Goal: Information Seeking & Learning: Learn about a topic

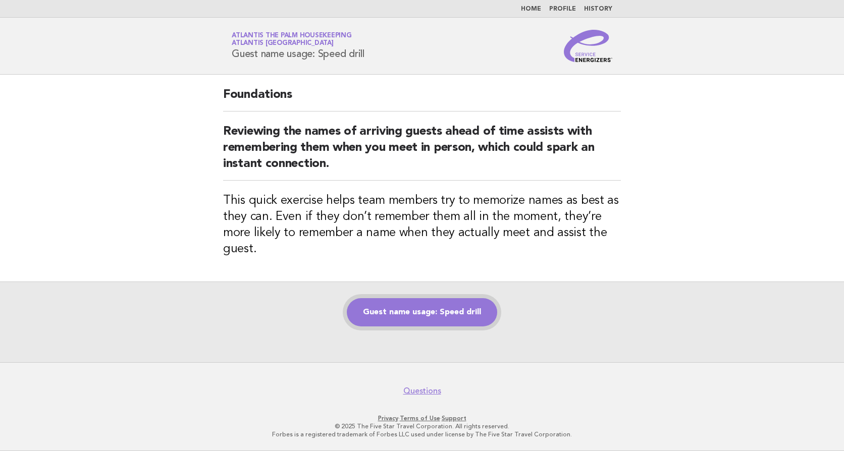
click at [423, 313] on link "Guest name usage: Speed drill" at bounding box center [422, 312] width 150 height 28
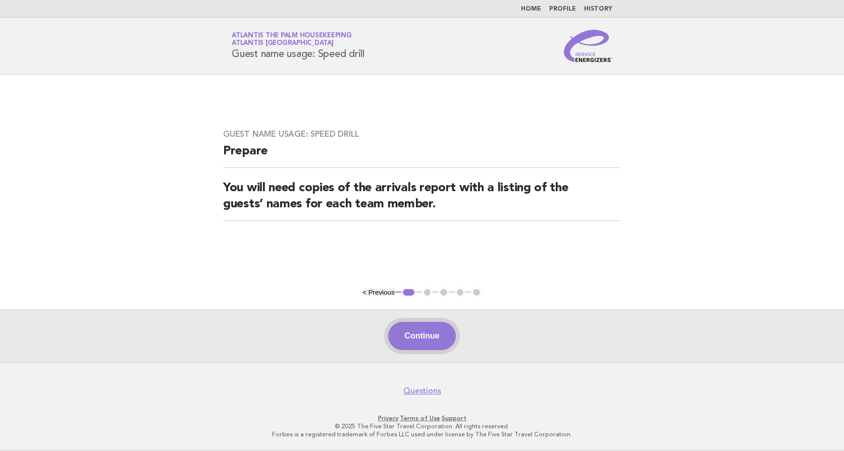
click at [429, 342] on button "Continue" at bounding box center [421, 336] width 67 height 28
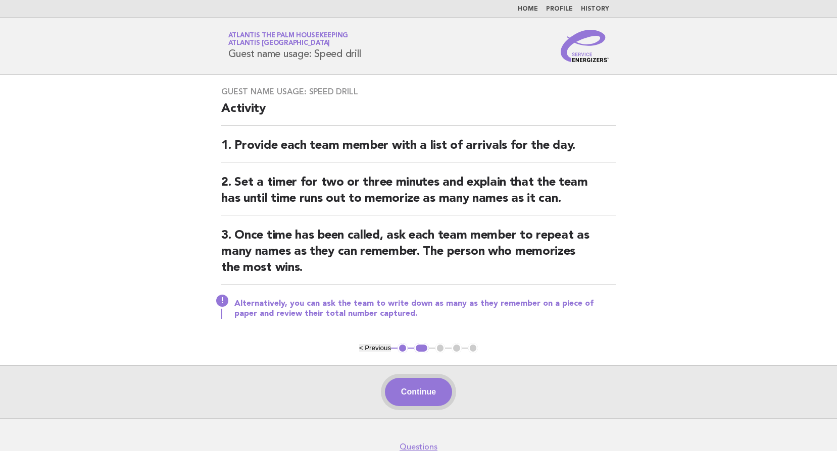
click at [419, 394] on button "Continue" at bounding box center [418, 392] width 67 height 28
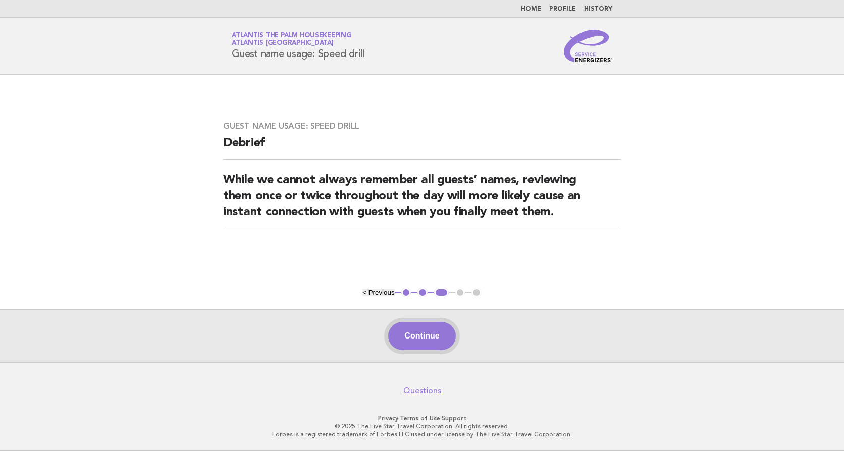
click at [422, 333] on button "Continue" at bounding box center [421, 336] width 67 height 28
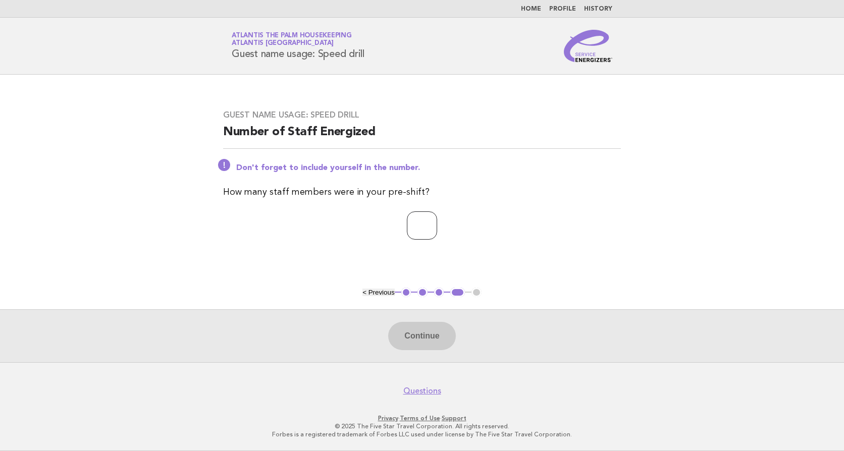
click at [410, 214] on input "number" at bounding box center [422, 226] width 30 height 28
type input "**"
click at [416, 337] on button "Continue" at bounding box center [421, 336] width 67 height 28
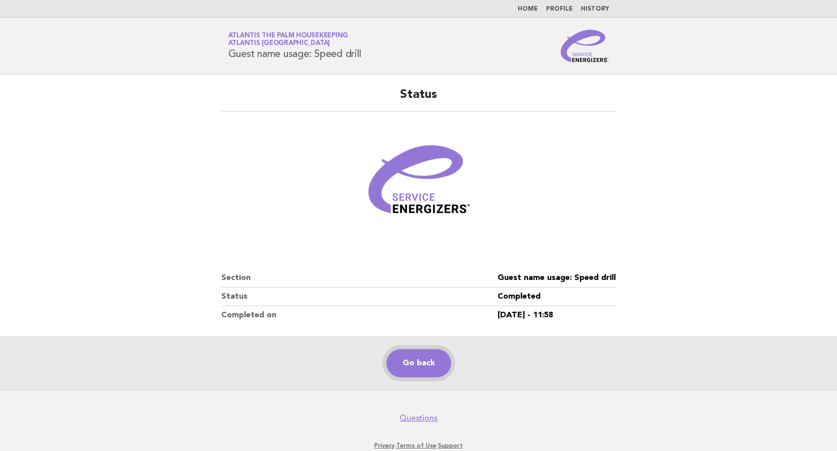
click at [422, 366] on link "Go back" at bounding box center [418, 363] width 65 height 28
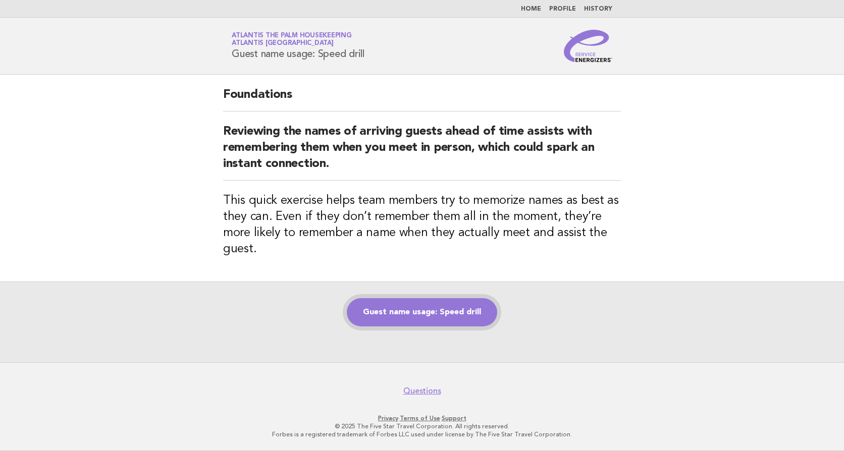
click at [417, 312] on link "Guest name usage: Speed drill" at bounding box center [422, 312] width 150 height 28
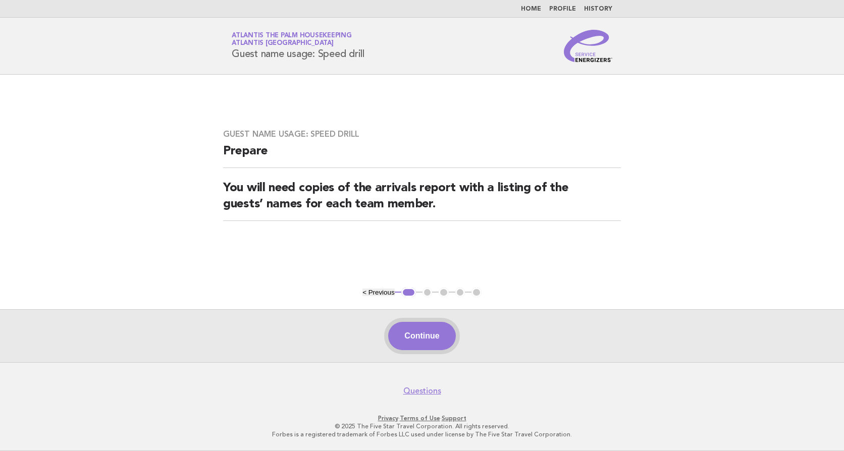
click at [418, 337] on button "Continue" at bounding box center [421, 336] width 67 height 28
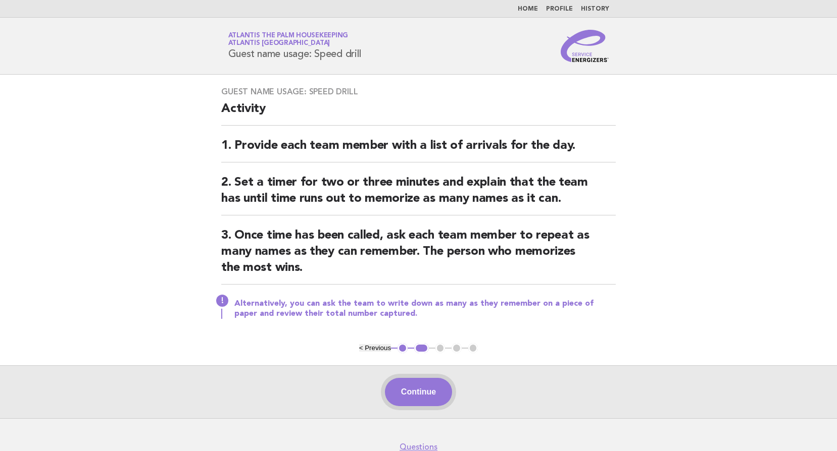
click at [419, 386] on button "Continue" at bounding box center [418, 392] width 67 height 28
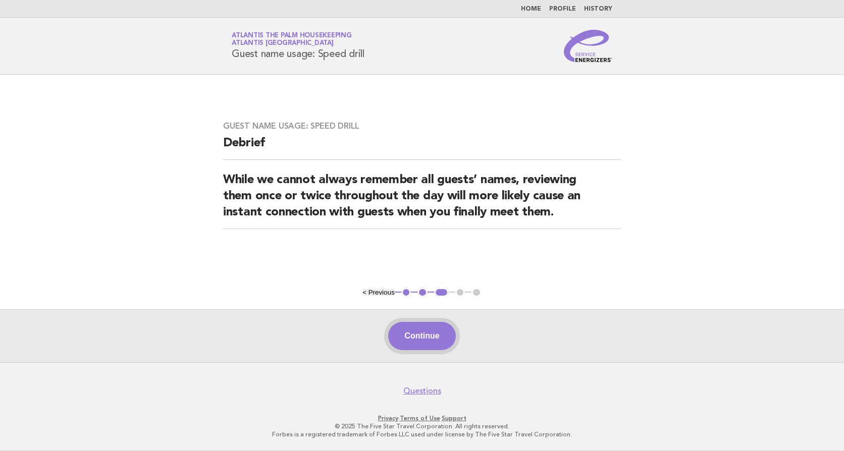
click at [430, 338] on button "Continue" at bounding box center [421, 336] width 67 height 28
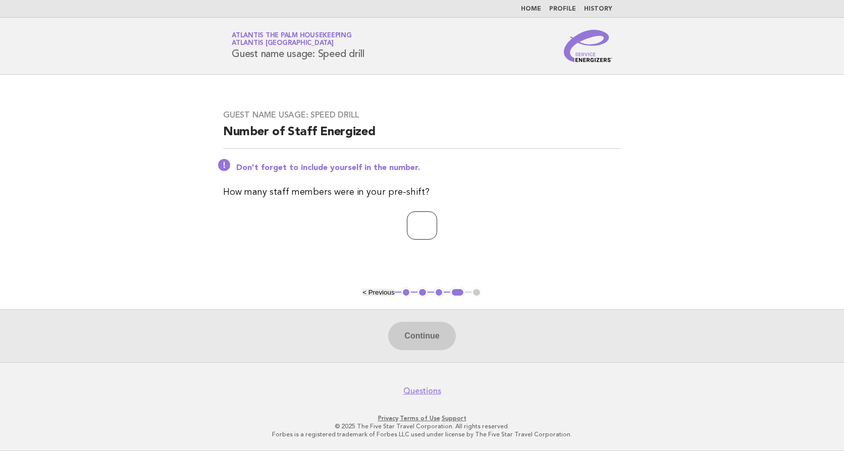
click at [420, 231] on input "number" at bounding box center [422, 226] width 30 height 28
type input "**"
click at [417, 335] on button "Continue" at bounding box center [421, 336] width 67 height 28
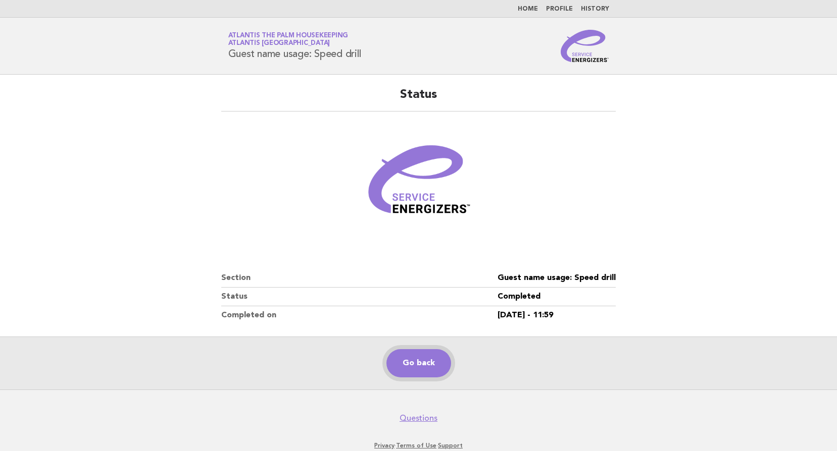
click at [417, 363] on link "Go back" at bounding box center [418, 363] width 65 height 28
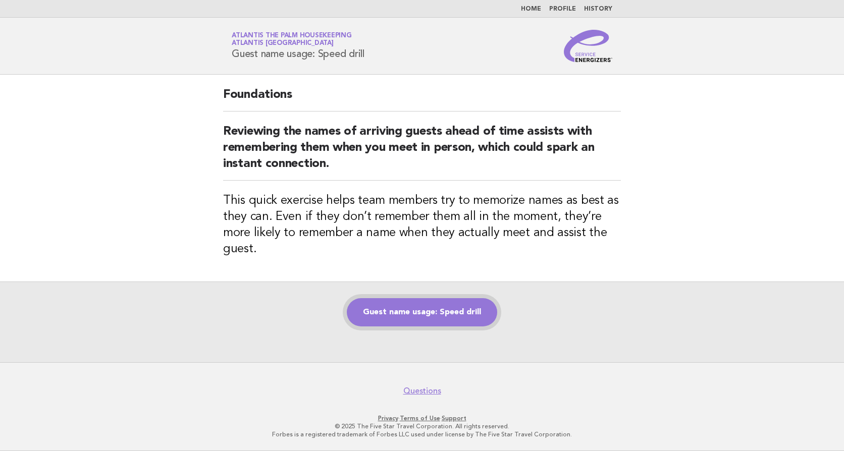
click at [445, 310] on link "Guest name usage: Speed drill" at bounding box center [422, 312] width 150 height 28
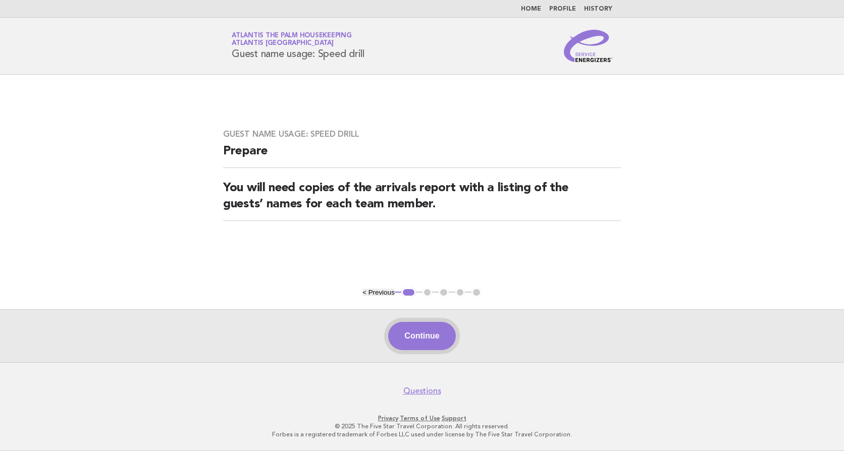
click at [421, 345] on button "Continue" at bounding box center [421, 336] width 67 height 28
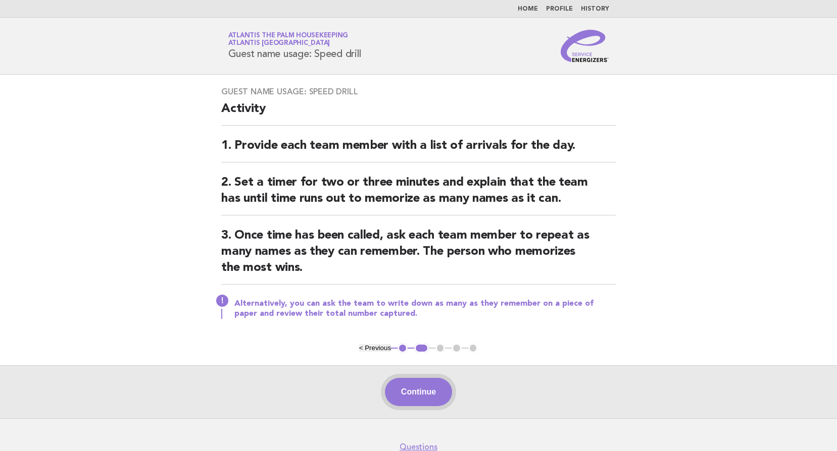
click at [418, 387] on button "Continue" at bounding box center [418, 392] width 67 height 28
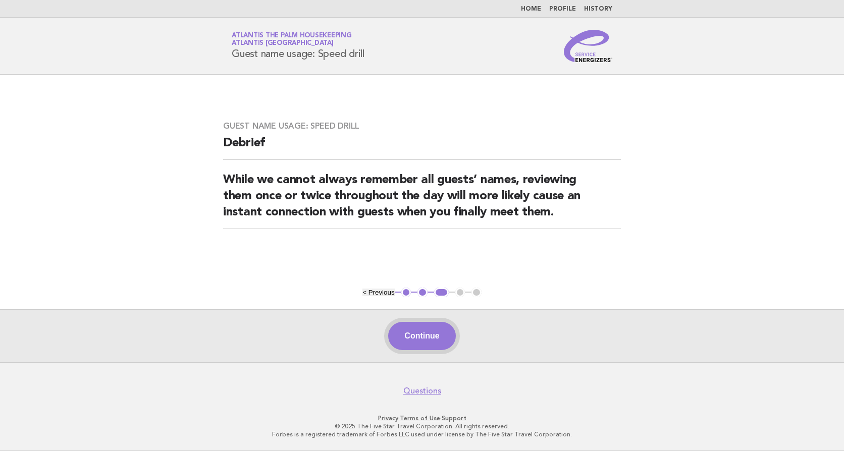
click at [431, 336] on button "Continue" at bounding box center [421, 336] width 67 height 28
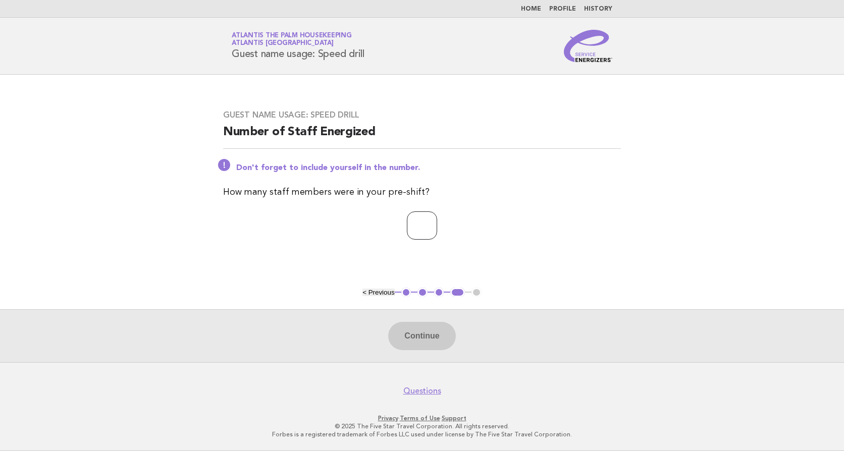
click at [413, 225] on input "number" at bounding box center [422, 226] width 30 height 28
type input "**"
click at [415, 336] on button "Continue" at bounding box center [421, 336] width 67 height 28
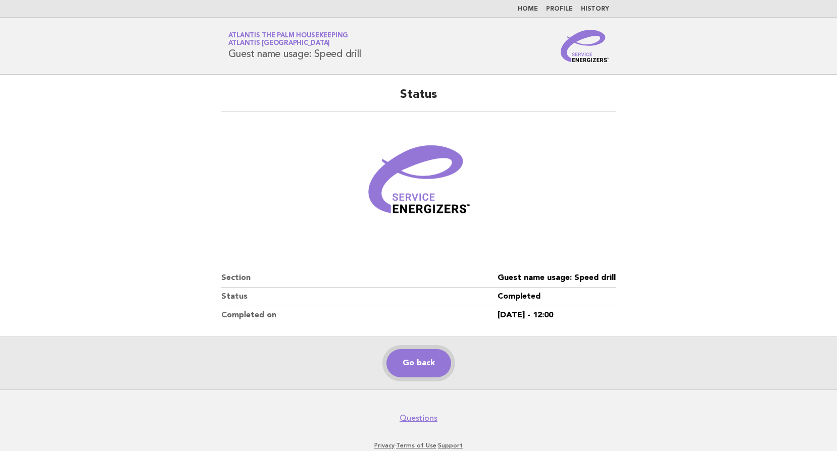
click at [420, 363] on link "Go back" at bounding box center [418, 363] width 65 height 28
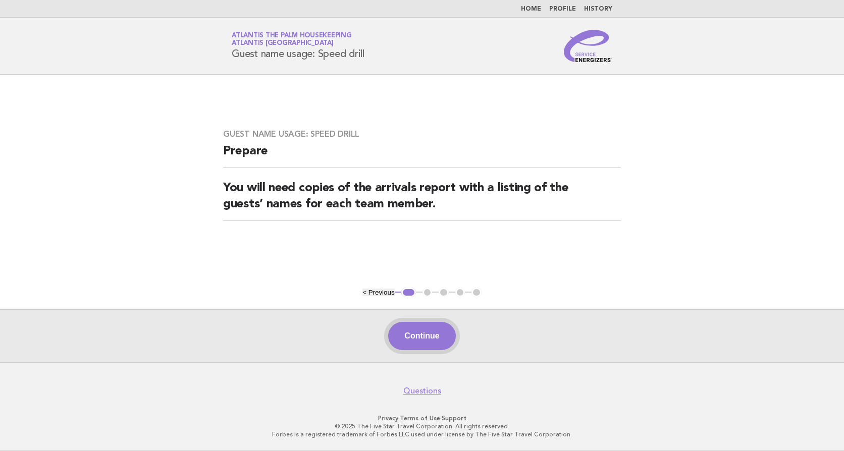
click at [416, 335] on button "Continue" at bounding box center [421, 336] width 67 height 28
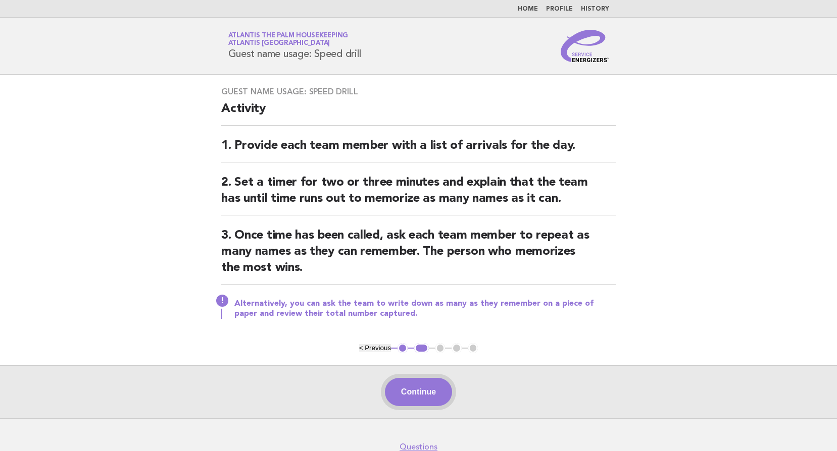
click at [424, 404] on button "Continue" at bounding box center [418, 392] width 67 height 28
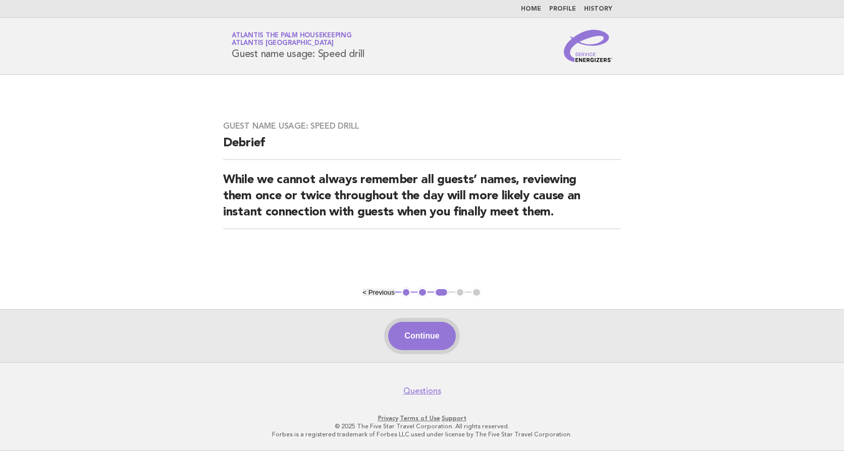
click at [408, 334] on button "Continue" at bounding box center [421, 336] width 67 height 28
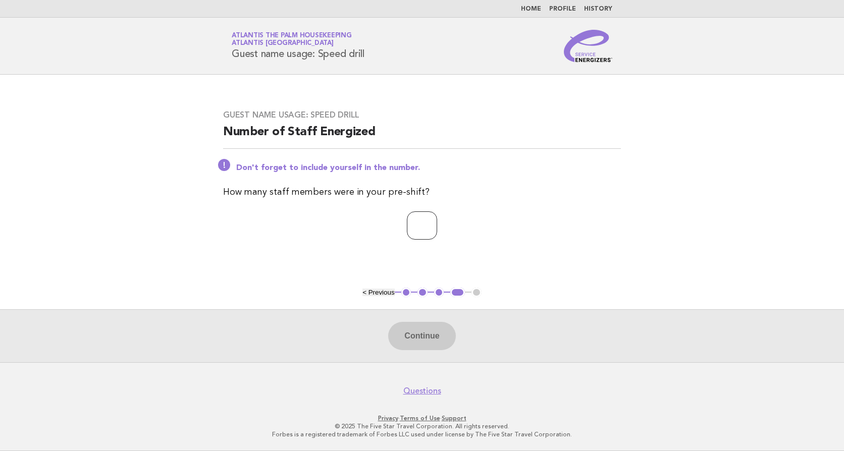
click at [419, 219] on input "number" at bounding box center [422, 226] width 30 height 28
type input "**"
click at [414, 326] on button "Continue" at bounding box center [421, 336] width 67 height 28
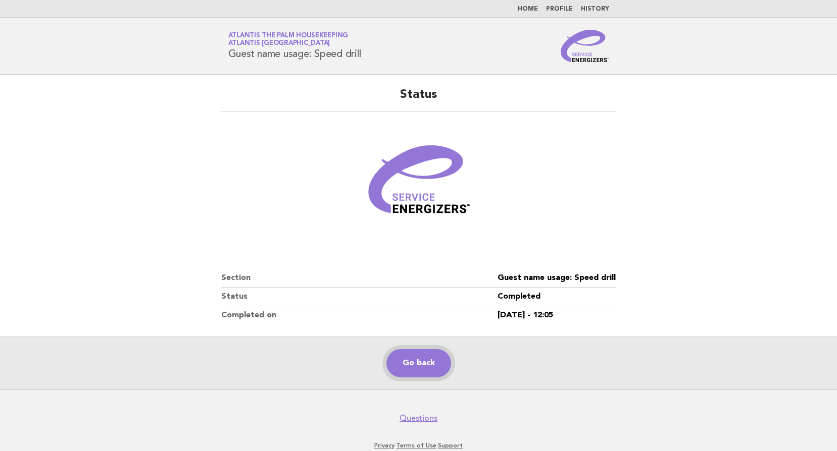
click at [425, 361] on link "Go back" at bounding box center [418, 363] width 65 height 28
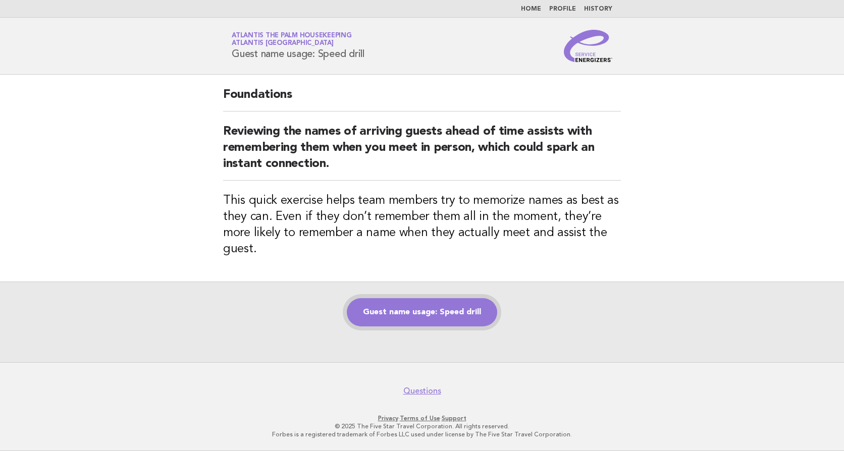
click at [406, 319] on link "Guest name usage: Speed drill" at bounding box center [422, 312] width 150 height 28
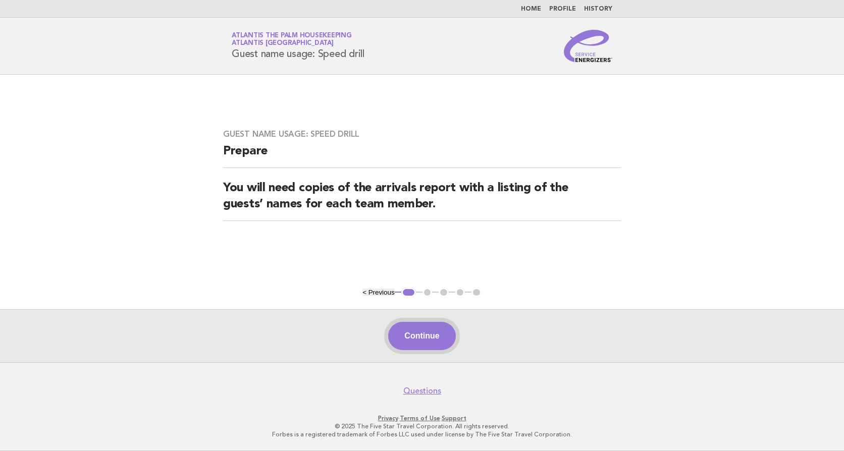
click at [416, 331] on button "Continue" at bounding box center [421, 336] width 67 height 28
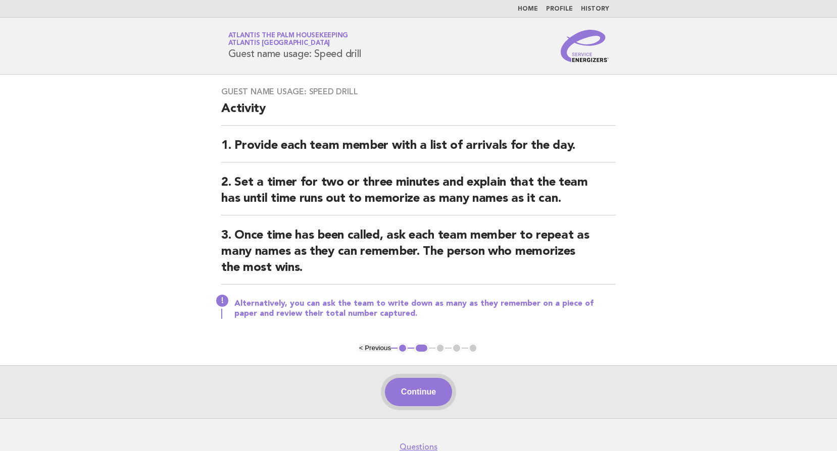
click at [401, 383] on button "Continue" at bounding box center [418, 392] width 67 height 28
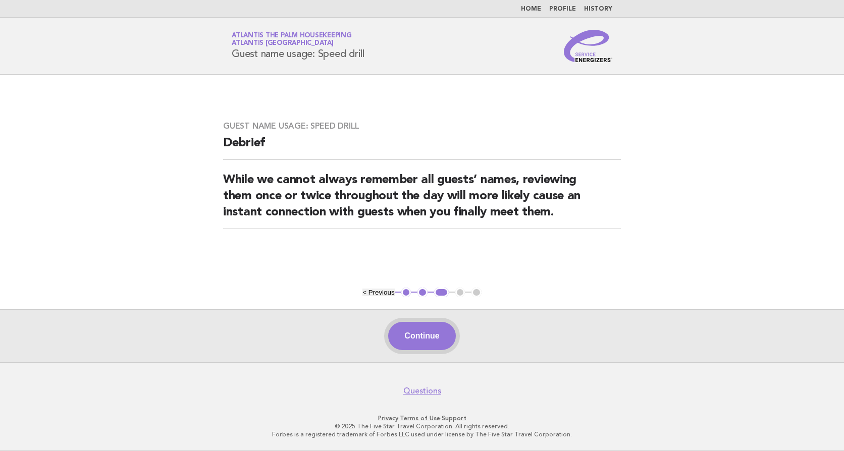
click at [415, 335] on button "Continue" at bounding box center [421, 336] width 67 height 28
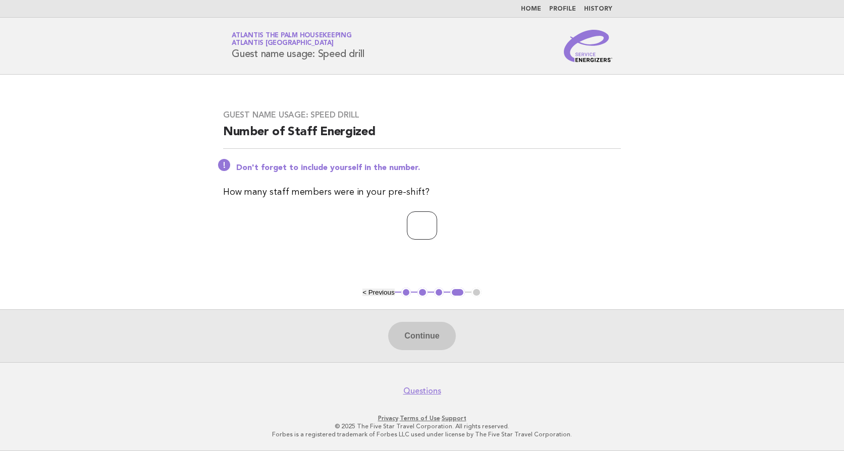
click at [415, 229] on input "number" at bounding box center [422, 226] width 30 height 28
type input "**"
click at [426, 335] on button "Continue" at bounding box center [421, 336] width 67 height 28
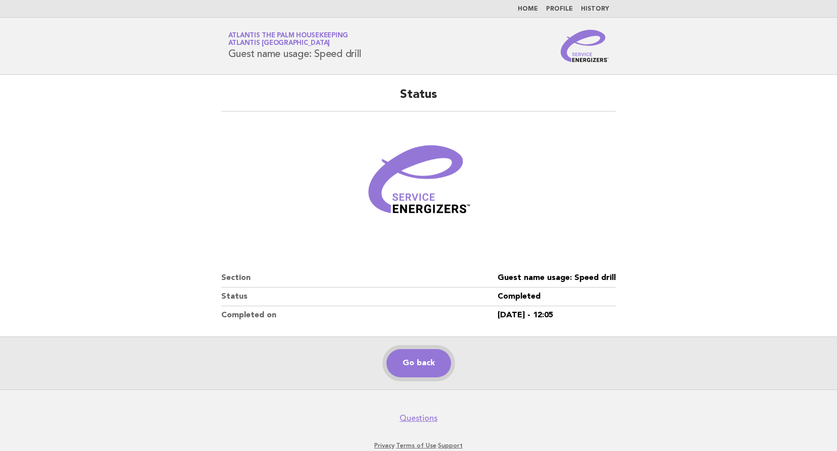
click at [419, 361] on link "Go back" at bounding box center [418, 363] width 65 height 28
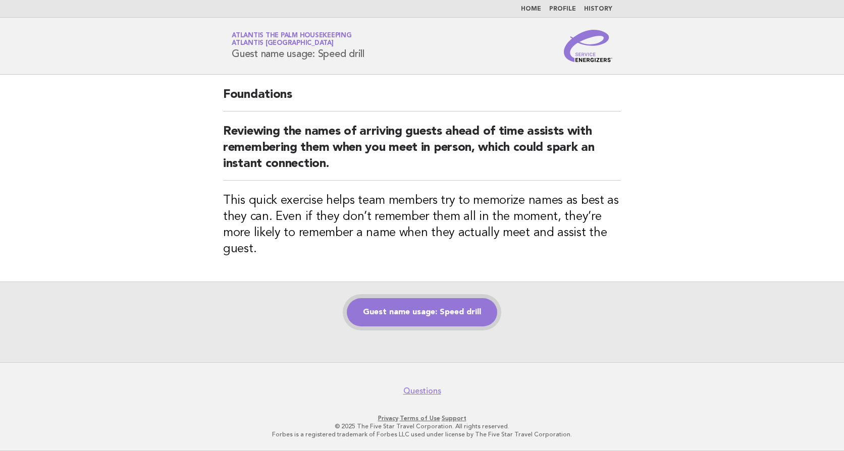
click at [413, 315] on link "Guest name usage: Speed drill" at bounding box center [422, 312] width 150 height 28
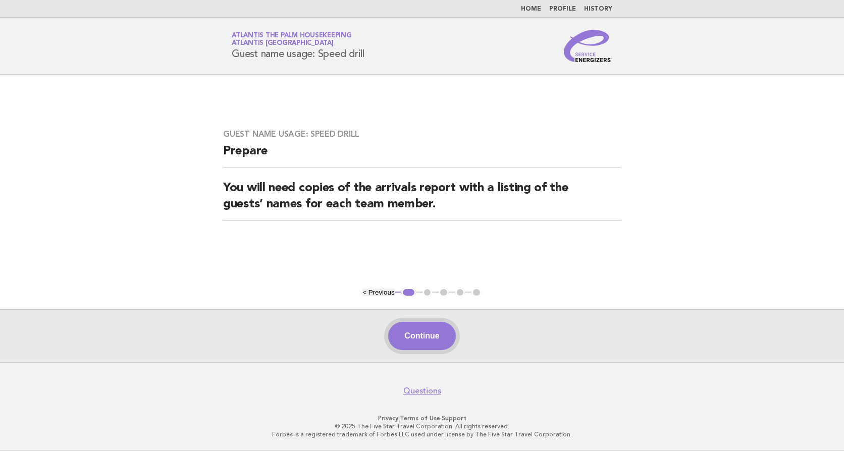
click at [408, 340] on button "Continue" at bounding box center [421, 336] width 67 height 28
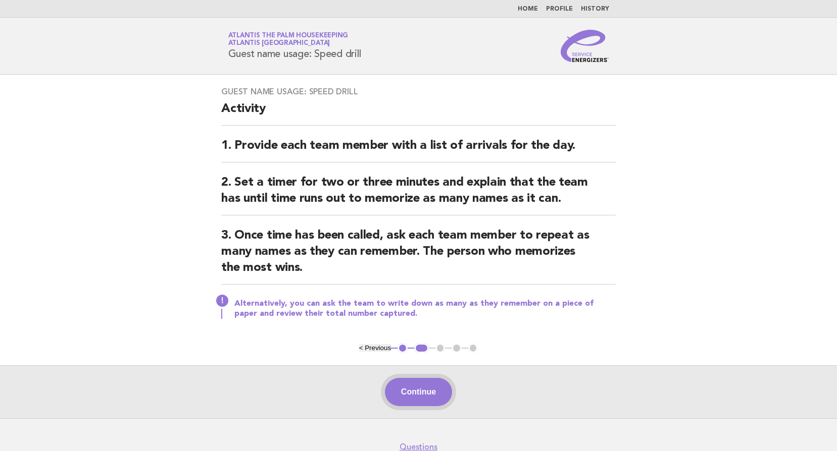
click at [428, 397] on button "Continue" at bounding box center [418, 392] width 67 height 28
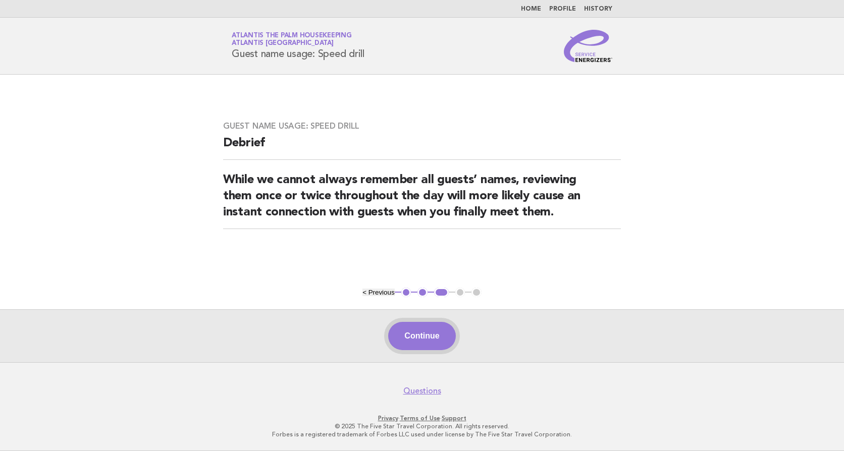
click at [428, 342] on button "Continue" at bounding box center [421, 336] width 67 height 28
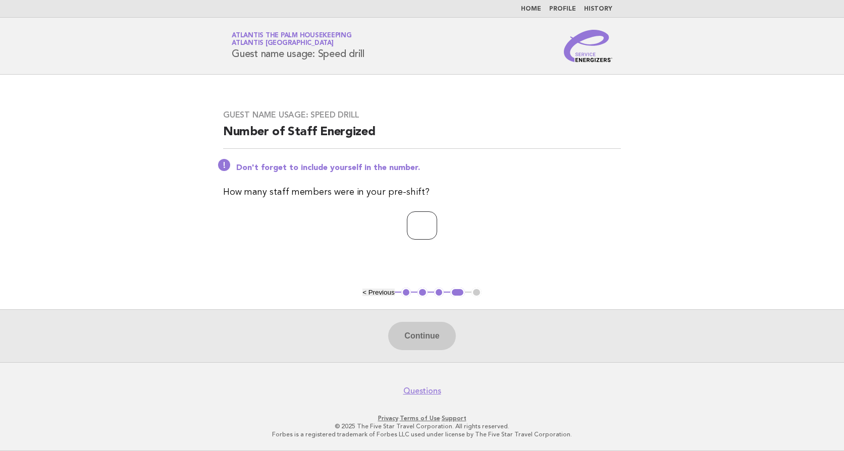
click at [407, 227] on input "number" at bounding box center [422, 226] width 30 height 28
type input "**"
click at [413, 338] on button "Continue" at bounding box center [421, 336] width 67 height 28
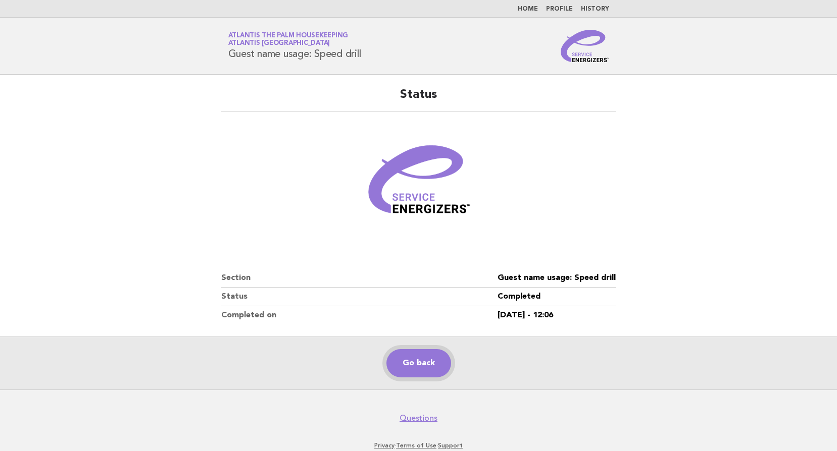
click at [413, 365] on link "Go back" at bounding box center [418, 363] width 65 height 28
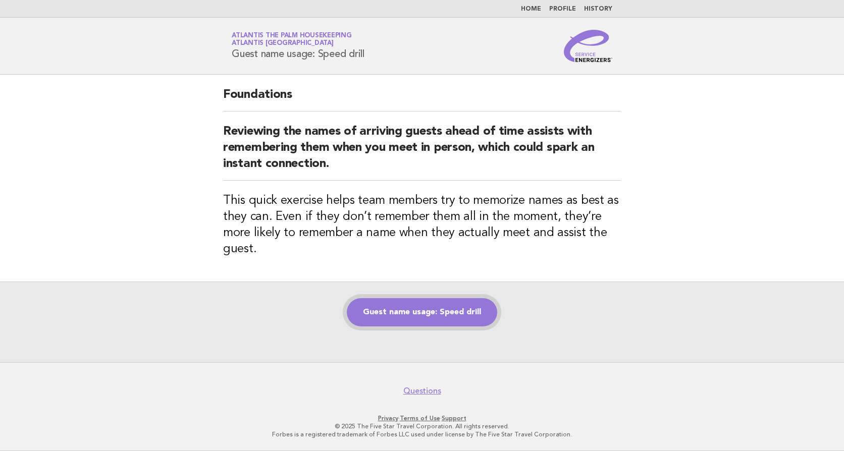
click at [401, 318] on link "Guest name usage: Speed drill" at bounding box center [422, 312] width 150 height 28
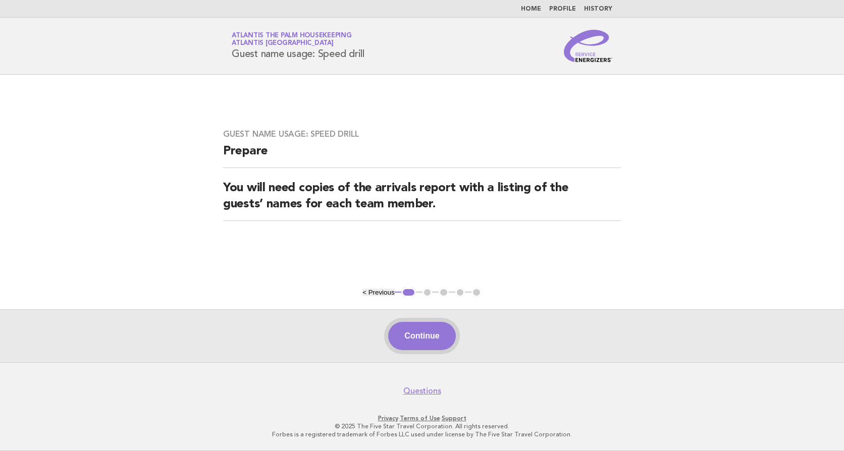
click at [418, 334] on button "Continue" at bounding box center [421, 336] width 67 height 28
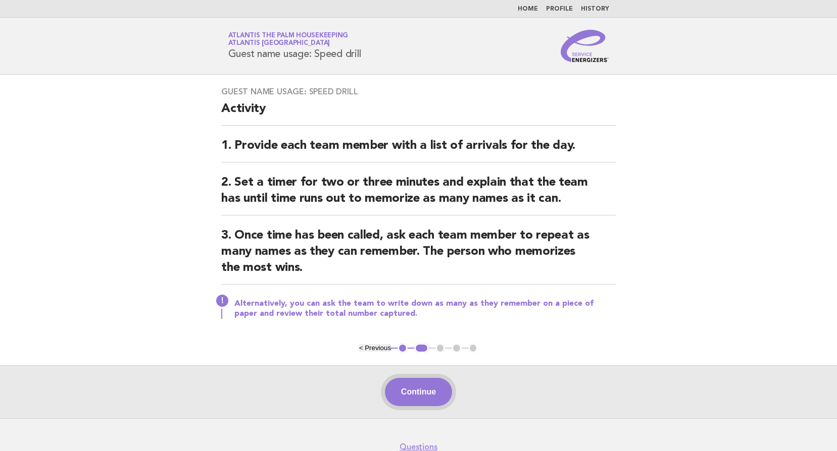
click at [411, 395] on button "Continue" at bounding box center [418, 392] width 67 height 28
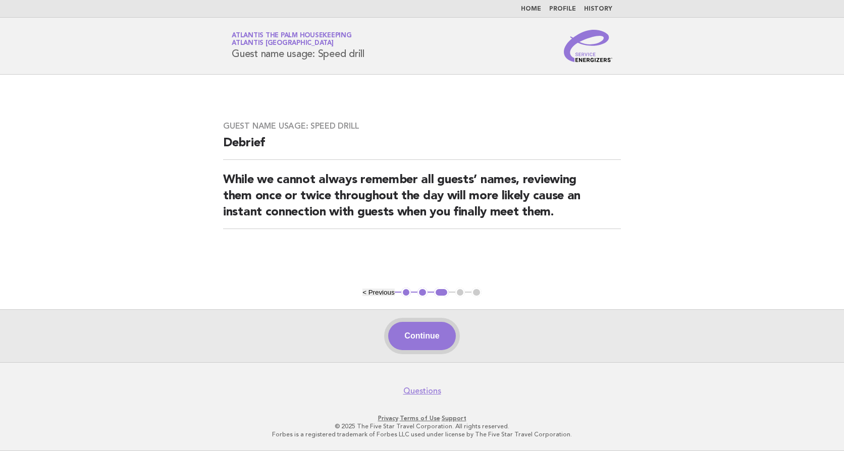
click at [412, 333] on button "Continue" at bounding box center [421, 336] width 67 height 28
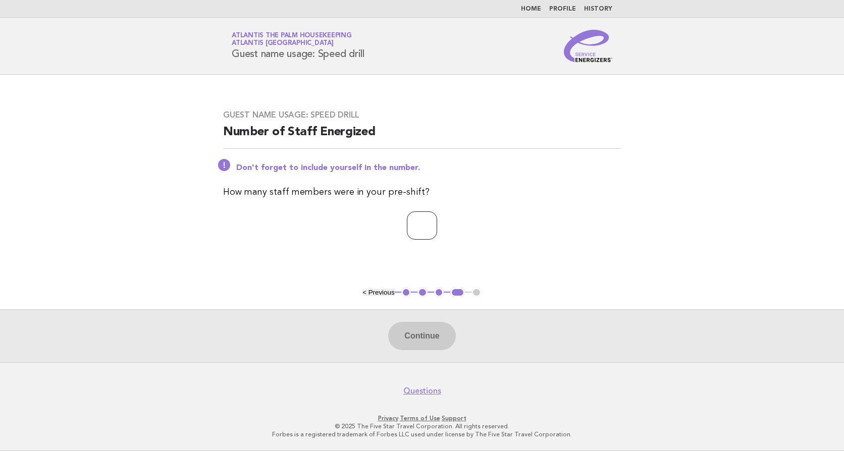
click at [407, 225] on input "number" at bounding box center [422, 226] width 30 height 28
type input "**"
click at [401, 327] on button "Continue" at bounding box center [421, 336] width 67 height 28
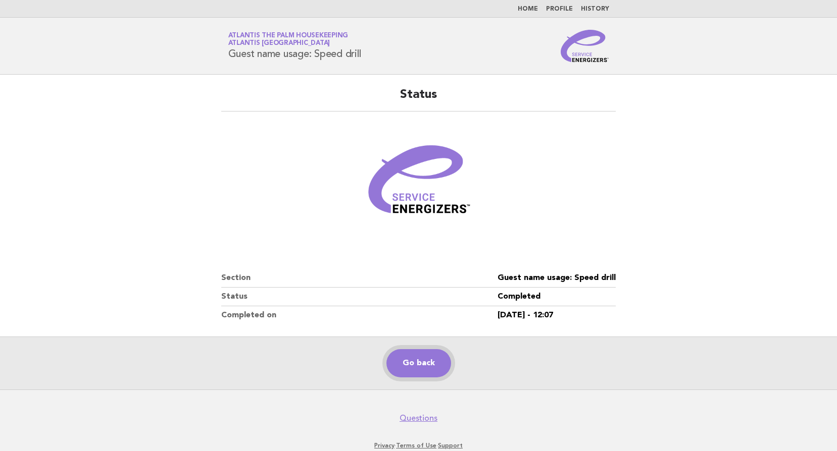
click at [426, 370] on link "Go back" at bounding box center [418, 363] width 65 height 28
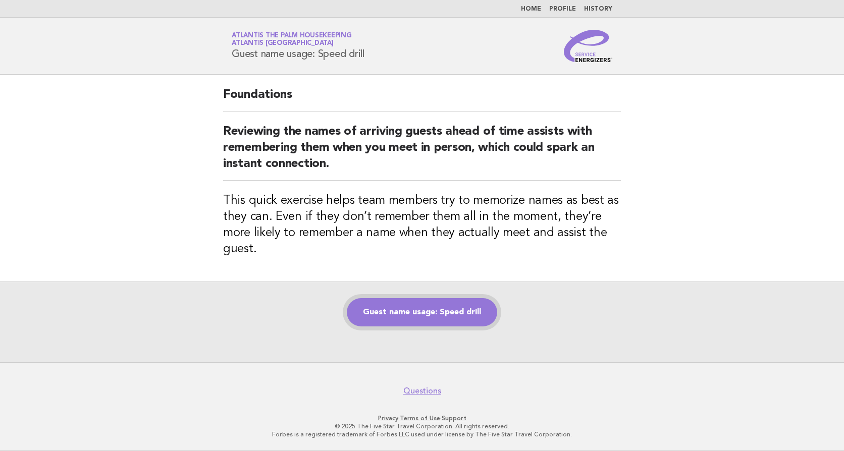
click at [422, 315] on link "Guest name usage: Speed drill" at bounding box center [422, 312] width 150 height 28
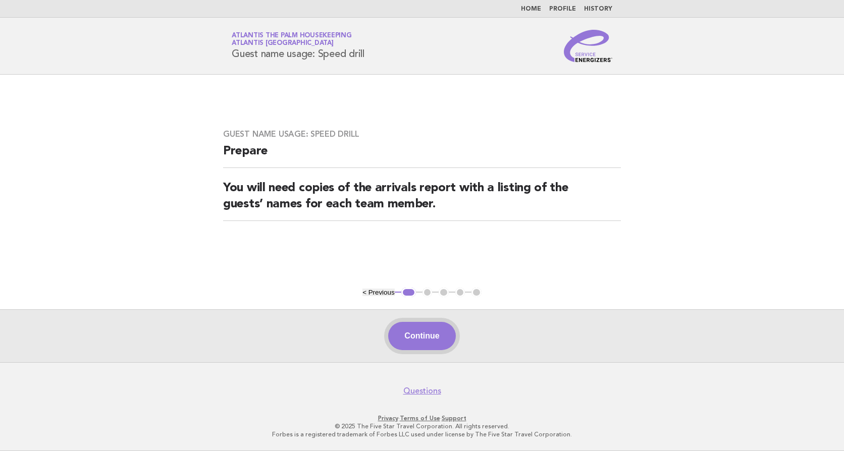
click at [424, 338] on button "Continue" at bounding box center [421, 336] width 67 height 28
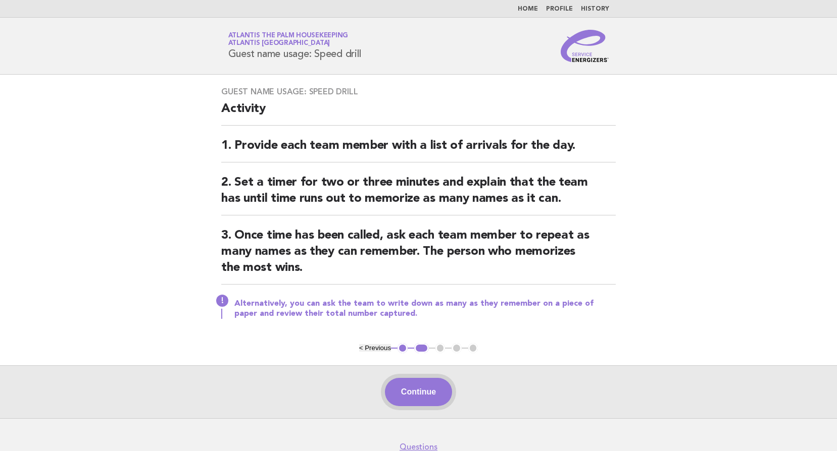
click at [424, 389] on button "Continue" at bounding box center [418, 392] width 67 height 28
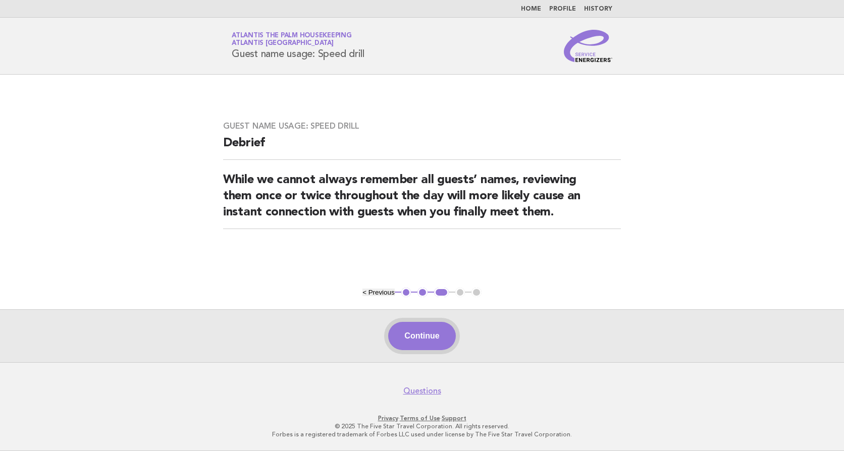
click at [417, 333] on button "Continue" at bounding box center [421, 336] width 67 height 28
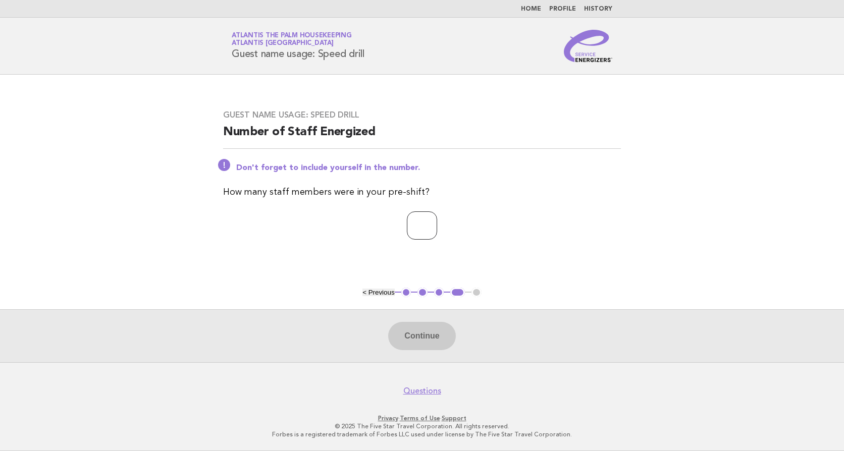
click at [407, 220] on input "number" at bounding box center [422, 226] width 30 height 28
type input "**"
click at [424, 337] on button "Continue" at bounding box center [421, 336] width 67 height 28
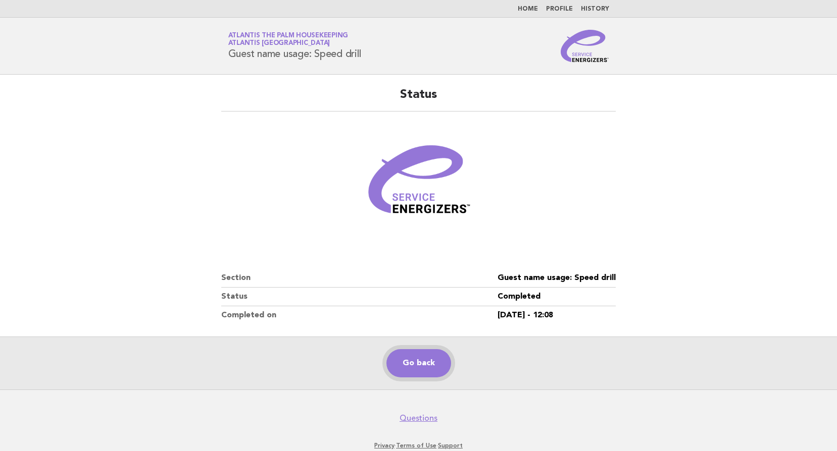
click at [413, 369] on link "Go back" at bounding box center [418, 363] width 65 height 28
